Goal: Task Accomplishment & Management: Use online tool/utility

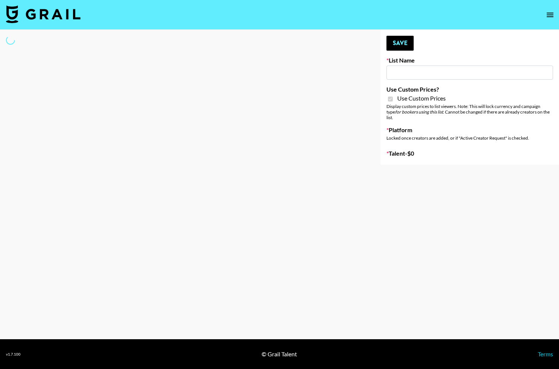
type input "Peppermayo"
checkbox input "true"
select select "Brand"
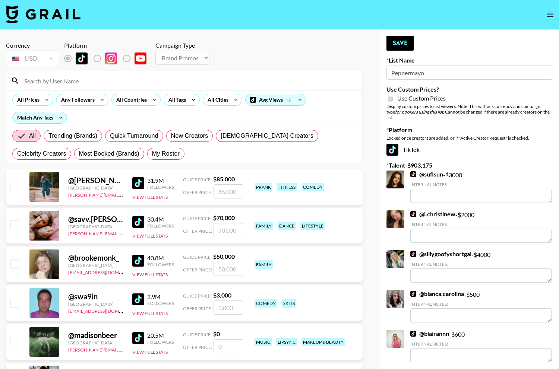
click at [158, 86] on input at bounding box center [189, 81] width 338 height 12
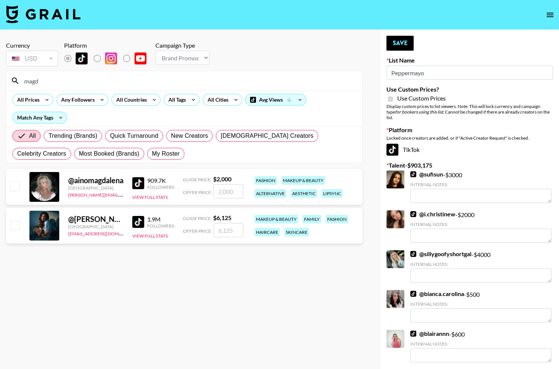
type input "magd"
click at [17, 227] on input "checkbox" at bounding box center [14, 225] width 9 height 9
checkbox input "true"
type input "6125"
click at [402, 40] on button "Save" at bounding box center [399, 43] width 27 height 15
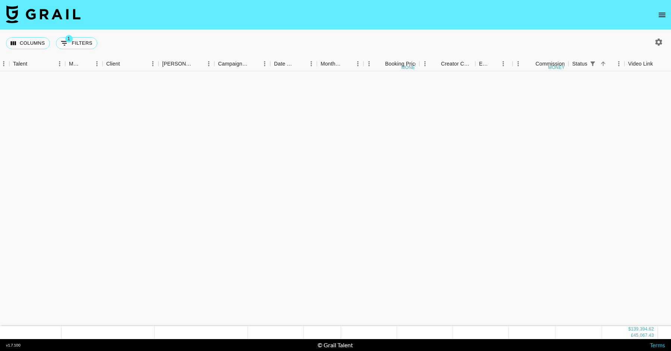
scroll to position [1106, 238]
